Goal: Information Seeking & Learning: Learn about a topic

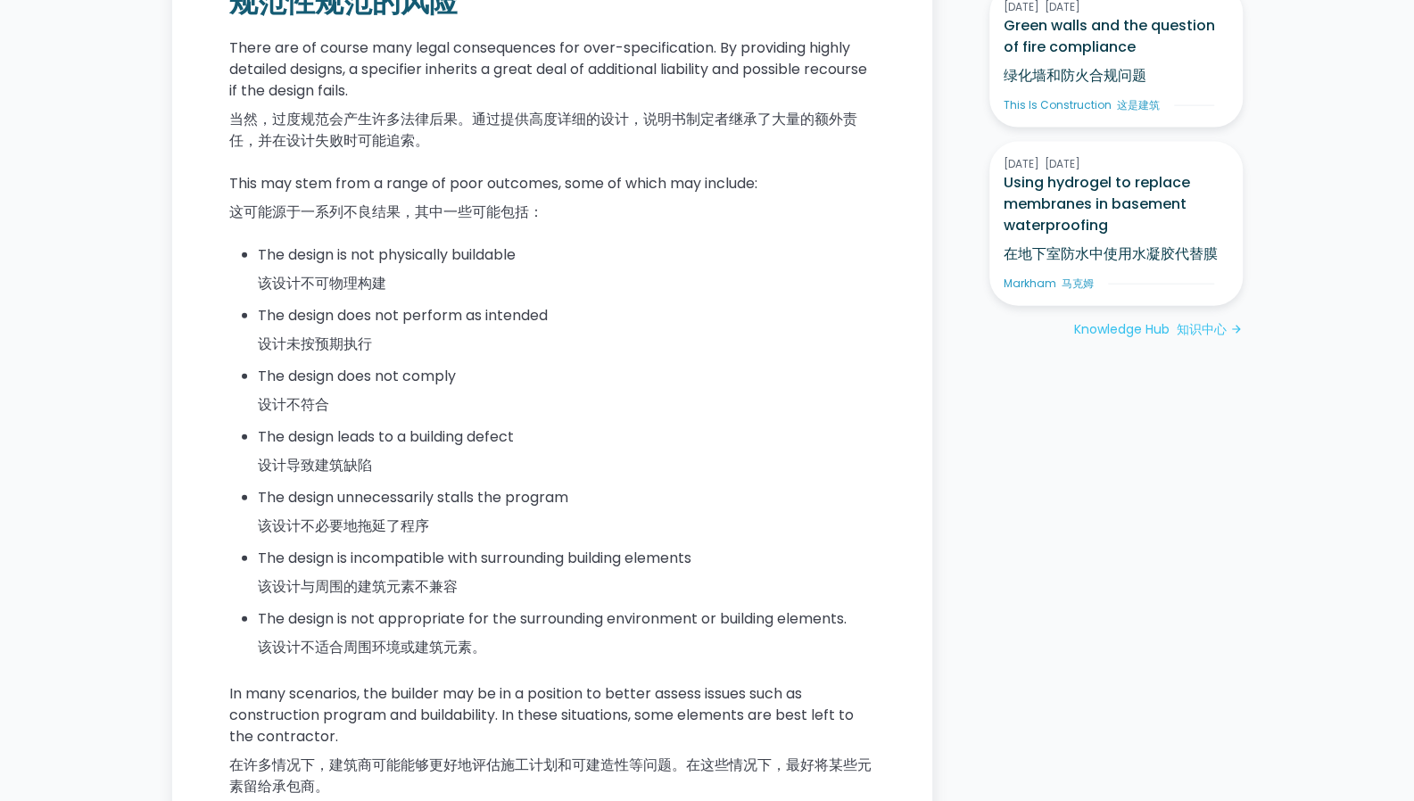
scroll to position [2413, 0]
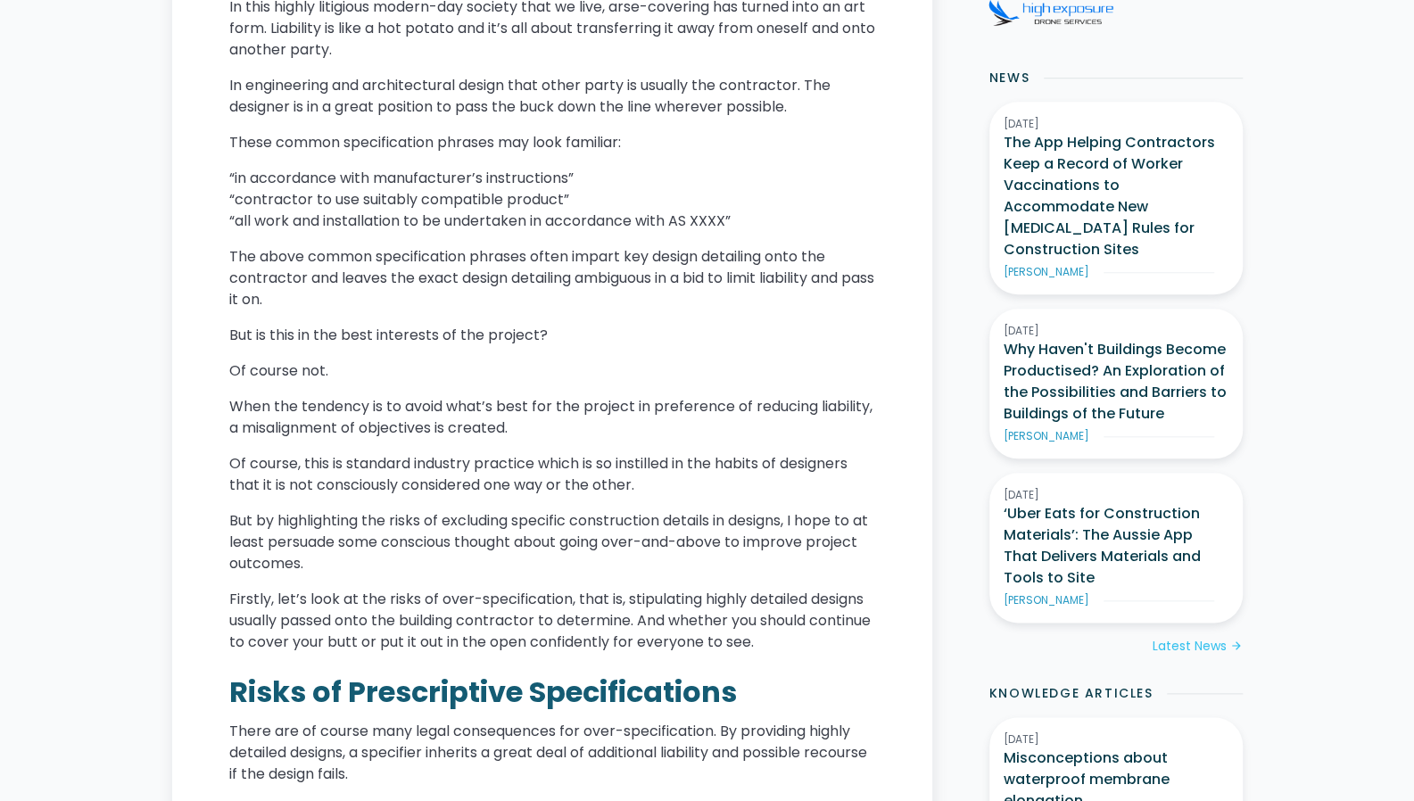
scroll to position [1000, 0]
